Goal: Information Seeking & Learning: Learn about a topic

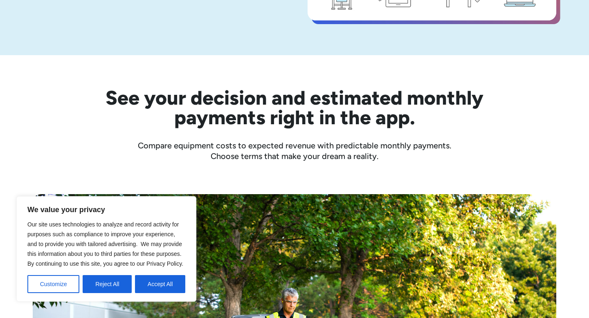
scroll to position [232, 0]
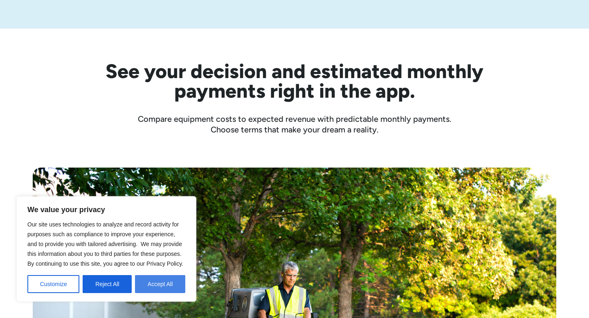
click at [173, 286] on button "Accept All" at bounding box center [160, 284] width 50 height 18
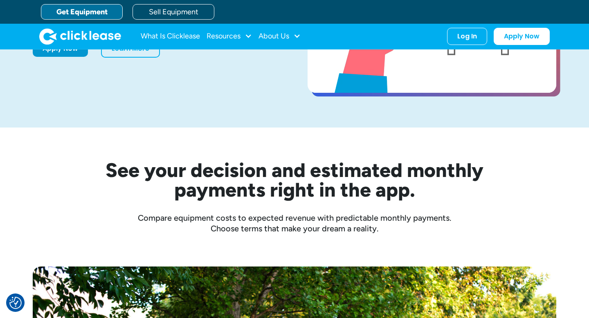
scroll to position [98, 0]
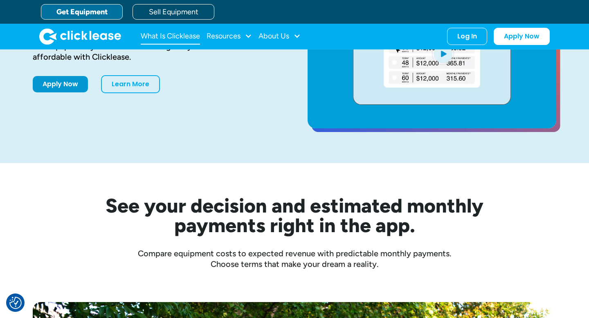
click at [190, 44] on link "What Is Clicklease" at bounding box center [170, 36] width 59 height 16
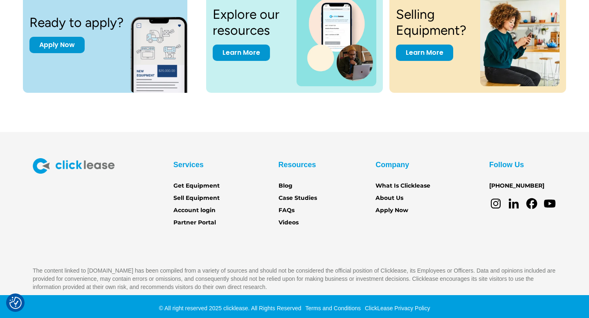
scroll to position [1153, 0]
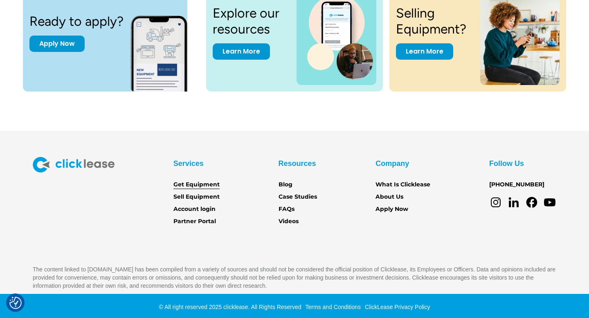
click at [212, 184] on link "Get Equipment" at bounding box center [197, 184] width 46 height 9
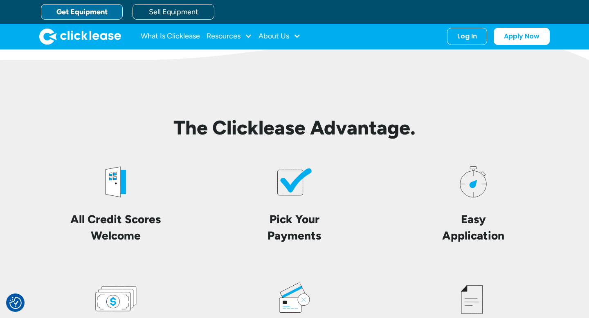
scroll to position [1807, 0]
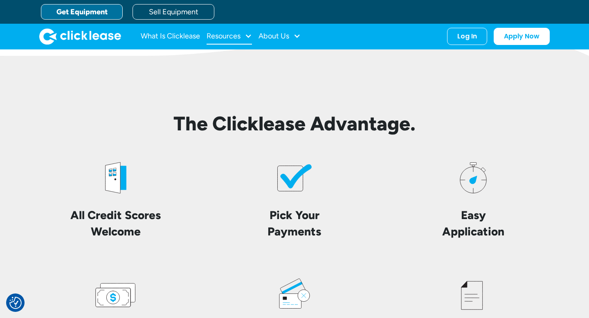
click at [246, 38] on div at bounding box center [248, 35] width 7 height 7
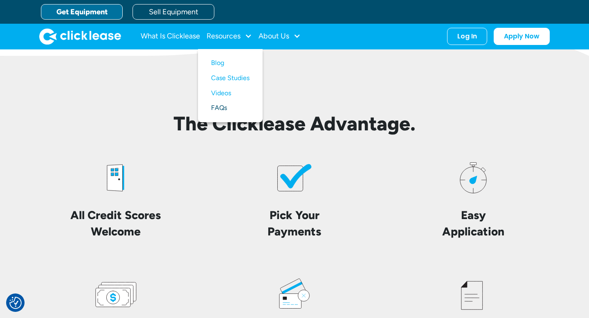
click at [228, 106] on link "FAQs" at bounding box center [230, 108] width 38 height 15
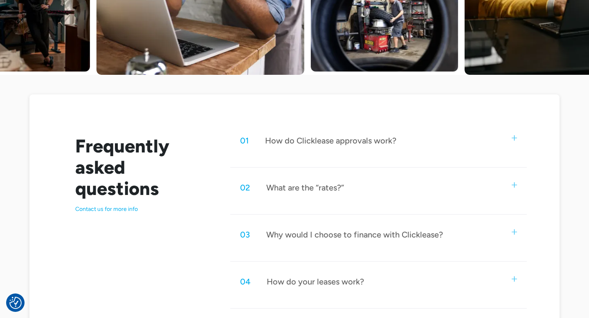
scroll to position [327, 0]
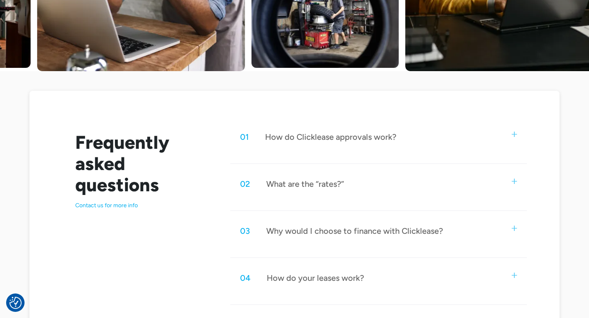
click at [519, 182] on div "02 What are the “rates?”" at bounding box center [378, 184] width 297 height 27
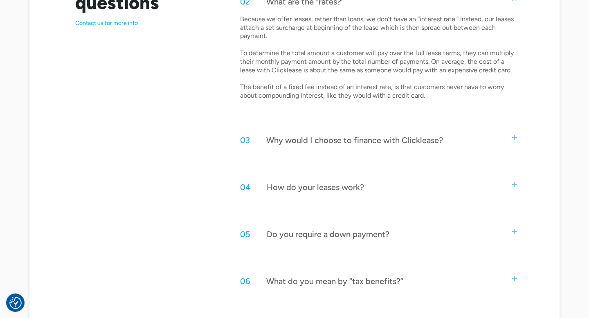
scroll to position [512, 0]
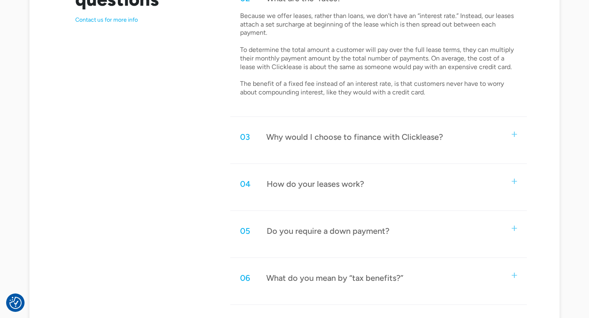
click at [515, 135] on img at bounding box center [514, 134] width 5 height 5
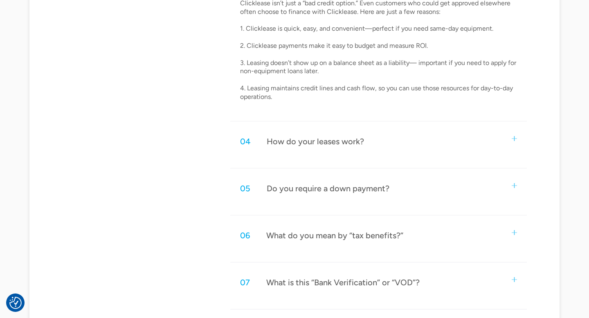
scroll to position [703, 0]
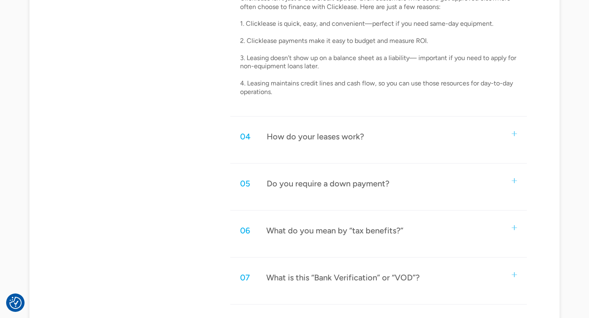
click at [517, 179] on div "05 Do you require a down payment?" at bounding box center [378, 183] width 297 height 27
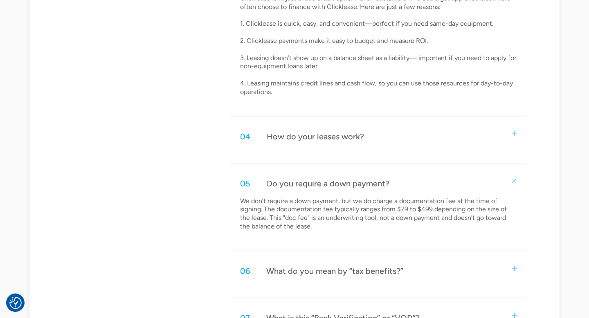
click at [517, 179] on div "05 Do you require a down payment?" at bounding box center [378, 183] width 297 height 27
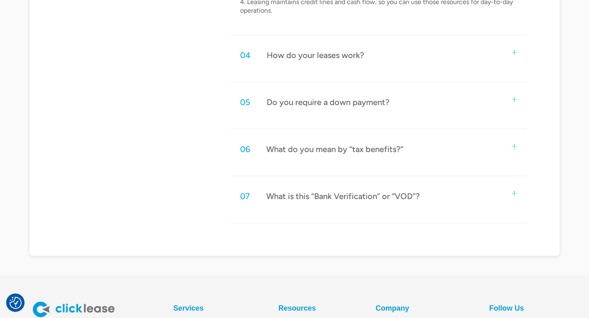
scroll to position [786, 0]
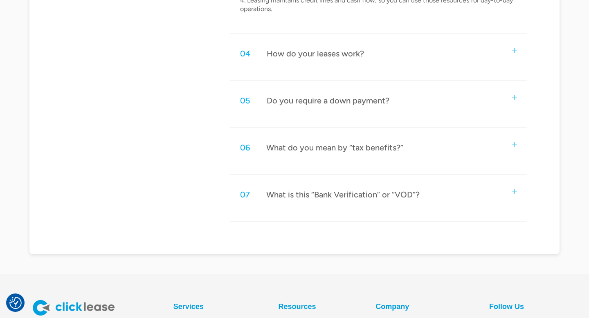
click at [515, 151] on div "06 What do you mean by “tax benefits?”" at bounding box center [378, 147] width 297 height 27
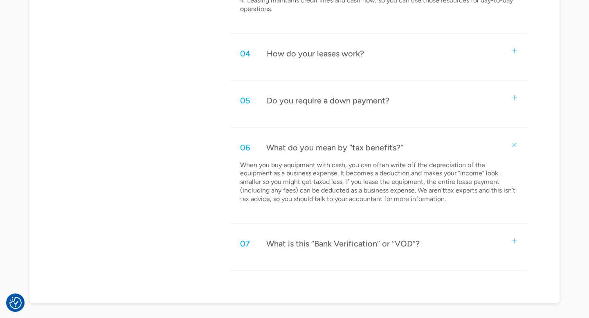
click at [515, 151] on div "06 What do you mean by “tax benefits?”" at bounding box center [378, 147] width 297 height 27
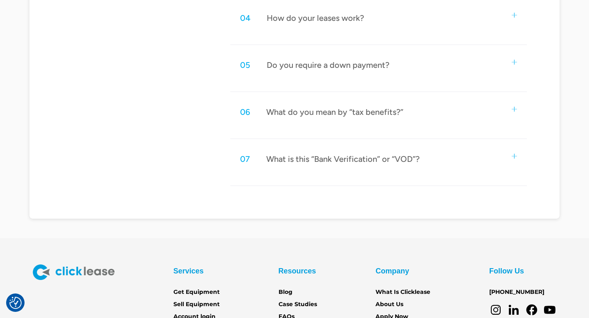
scroll to position [836, 0]
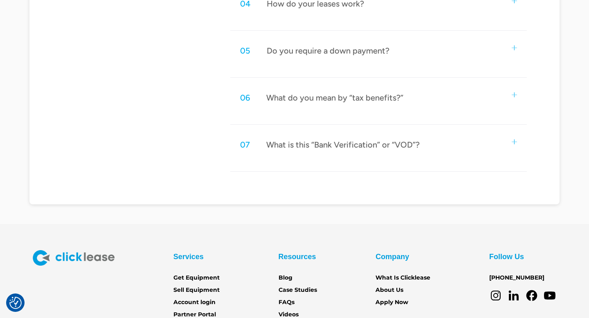
click at [514, 135] on div "07 What is this “Bank Verification” or “VOD”?" at bounding box center [378, 144] width 297 height 27
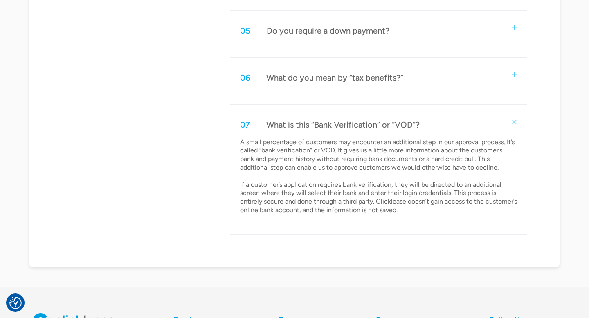
scroll to position [859, 0]
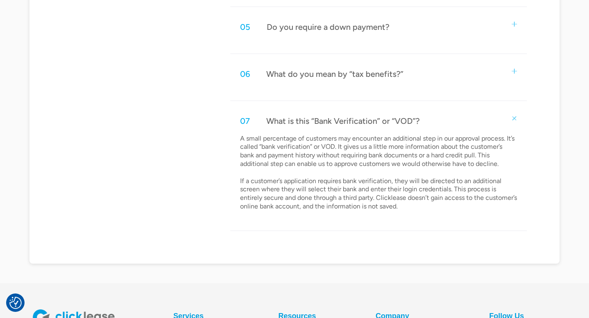
click at [515, 120] on img at bounding box center [514, 118] width 7 height 7
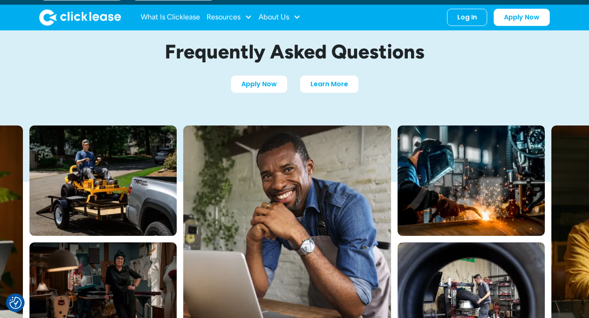
scroll to position [0, 0]
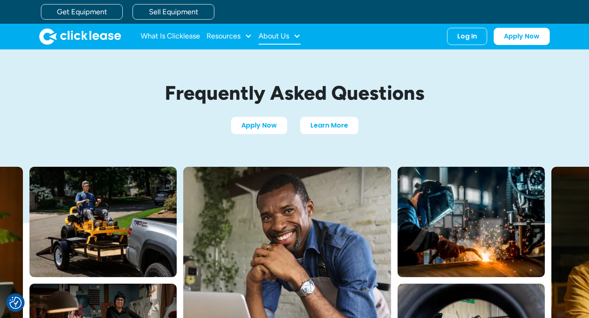
click at [298, 34] on div at bounding box center [296, 35] width 7 height 7
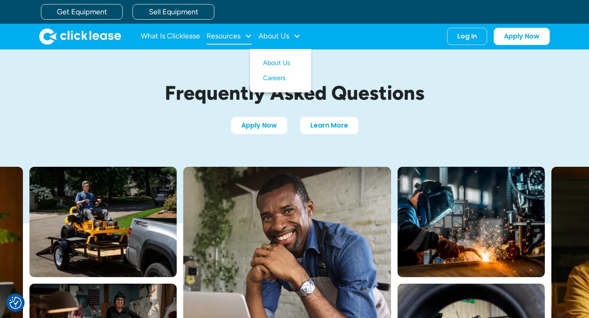
click at [245, 36] on div at bounding box center [248, 35] width 7 height 7
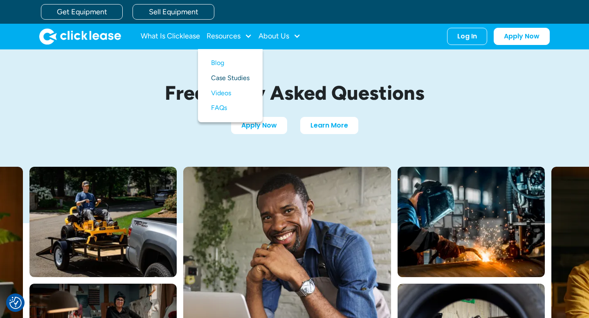
click at [230, 79] on link "Case Studies" at bounding box center [230, 78] width 38 height 15
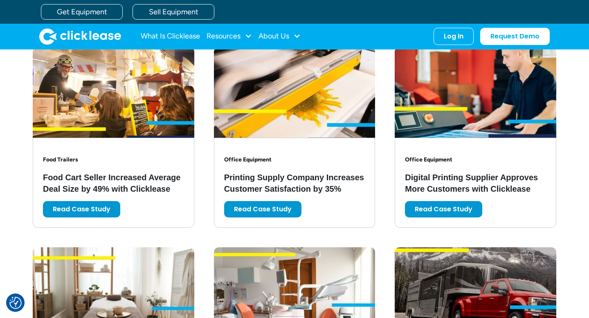
scroll to position [579, 0]
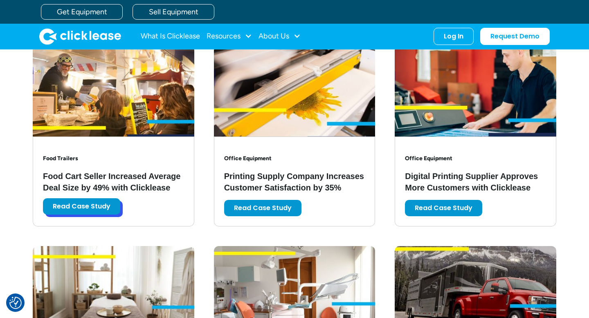
click at [100, 214] on link "Read Case Study" at bounding box center [81, 206] width 77 height 16
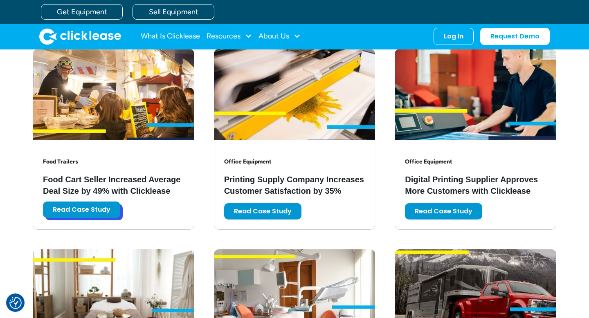
click at [90, 210] on link "Read Case Study" at bounding box center [81, 210] width 77 height 16
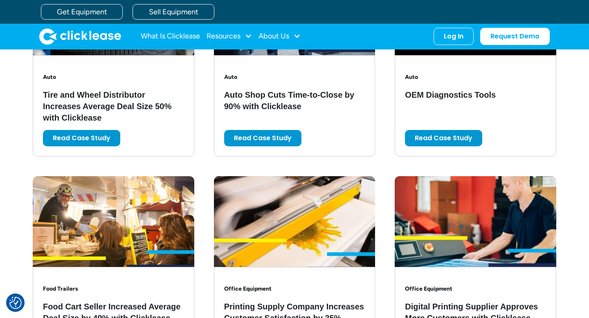
scroll to position [185, 0]
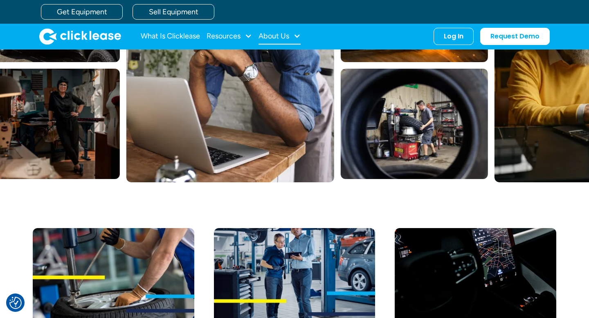
click at [295, 43] on div "About Us" at bounding box center [280, 36] width 42 height 16
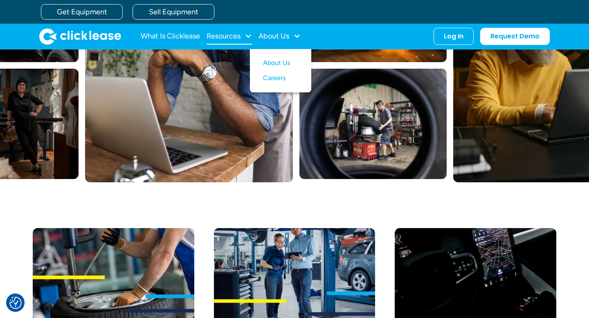
click at [249, 35] on div at bounding box center [248, 35] width 7 height 7
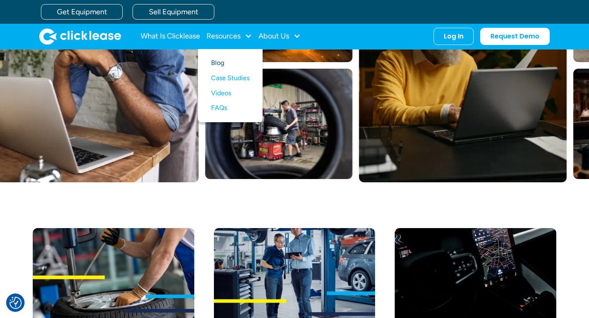
click at [220, 61] on link "Blog" at bounding box center [230, 63] width 38 height 15
